Goal: Find specific page/section: Find specific page/section

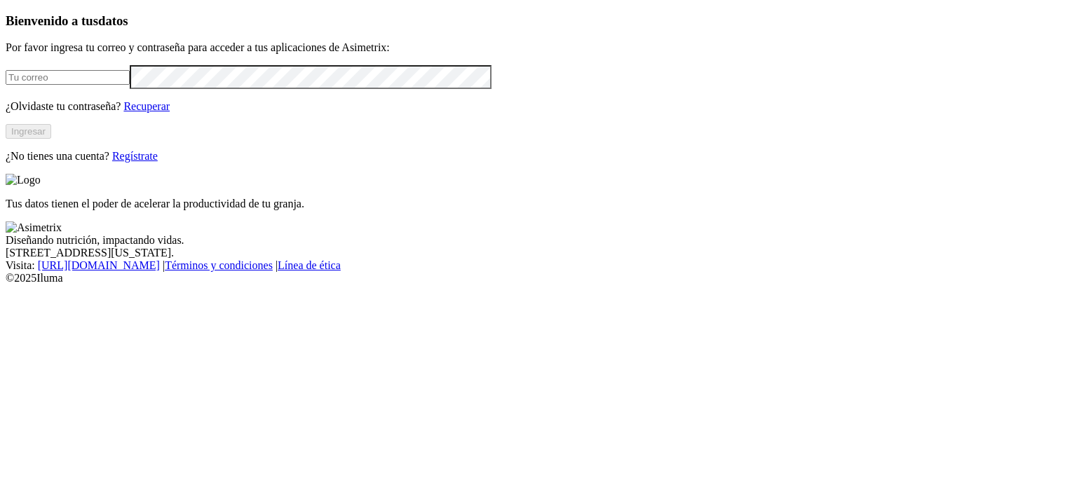
type input "[PERSON_NAME][EMAIL_ADDRESS][PERSON_NAME][DOMAIN_NAME]"
click at [51, 139] on button "Ingresar" at bounding box center [29, 131] width 46 height 15
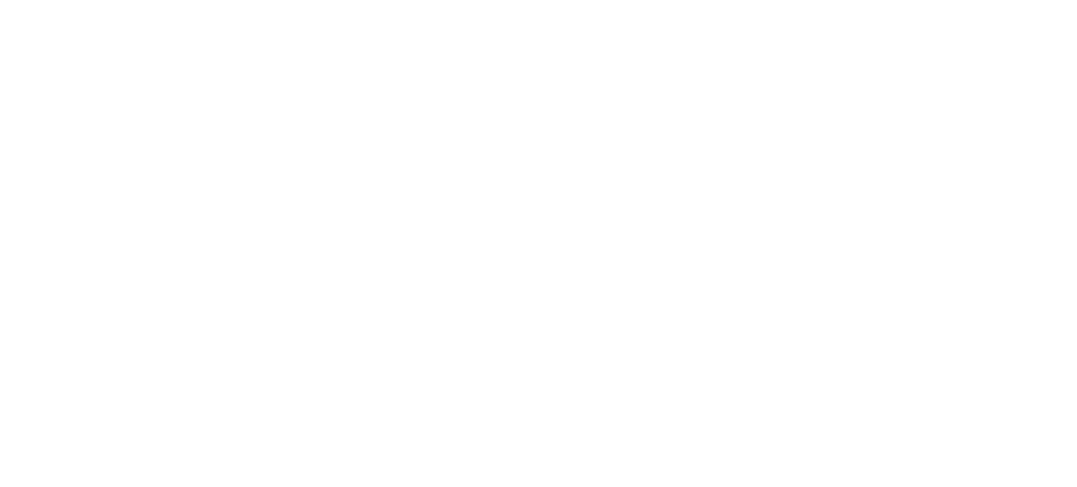
type input "ce"
